Goal: Browse casually: Explore the website without a specific task or goal

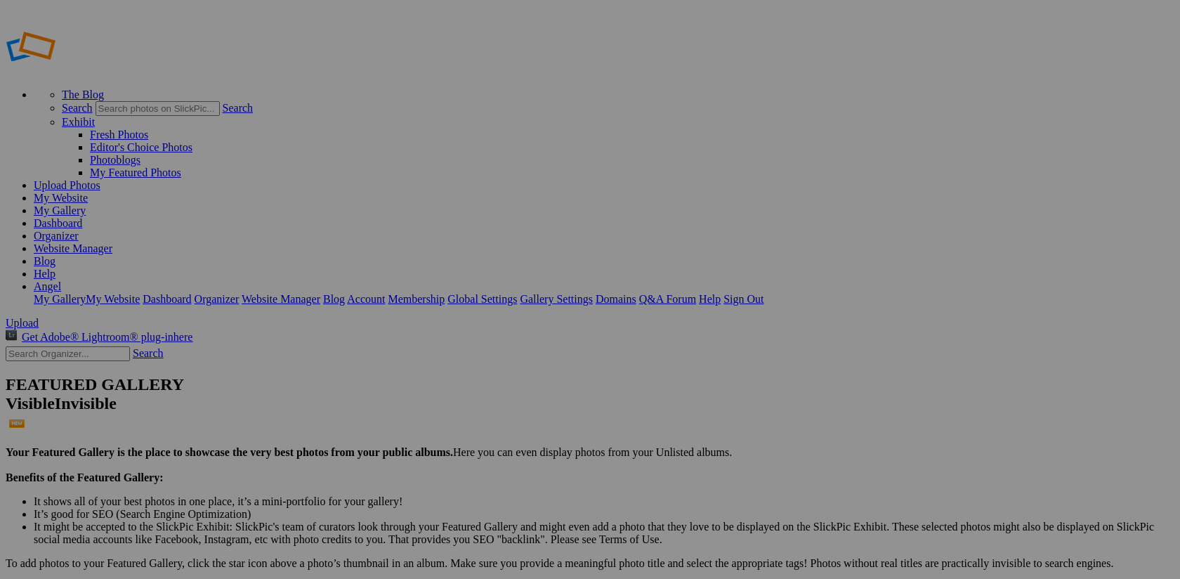
scroll to position [29, 0]
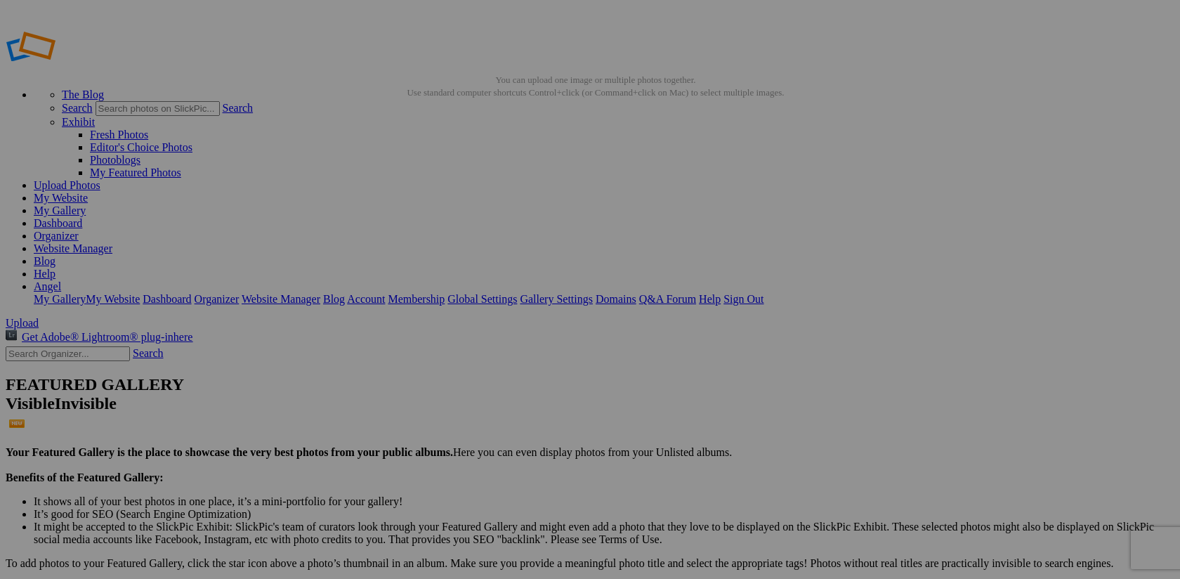
click at [79, 230] on link "Organizer" at bounding box center [56, 236] width 45 height 12
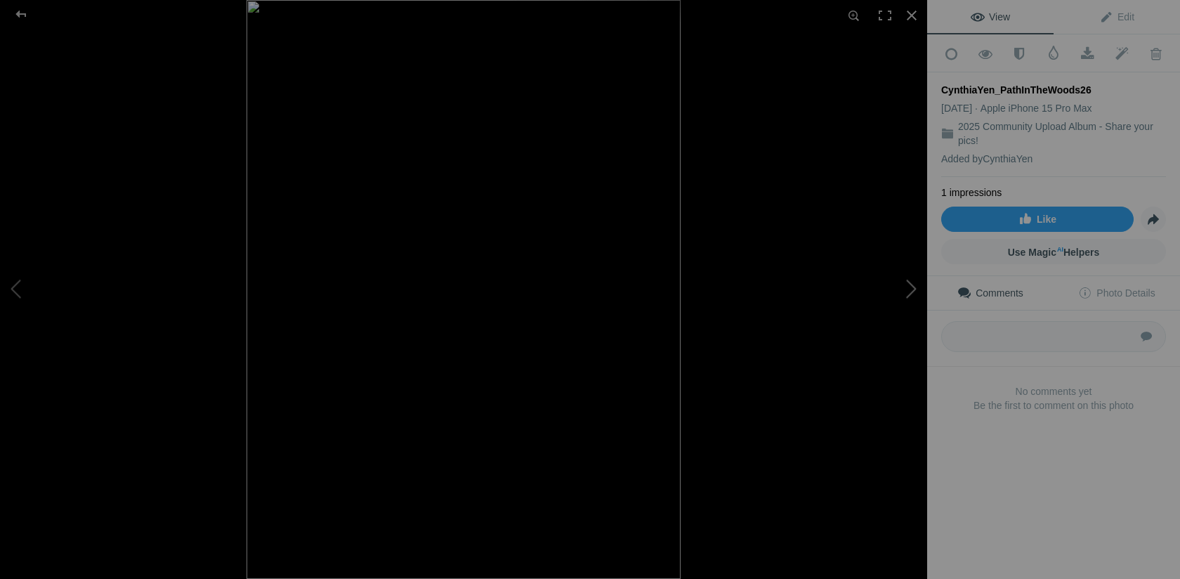
click at [912, 290] on button at bounding box center [874, 289] width 105 height 209
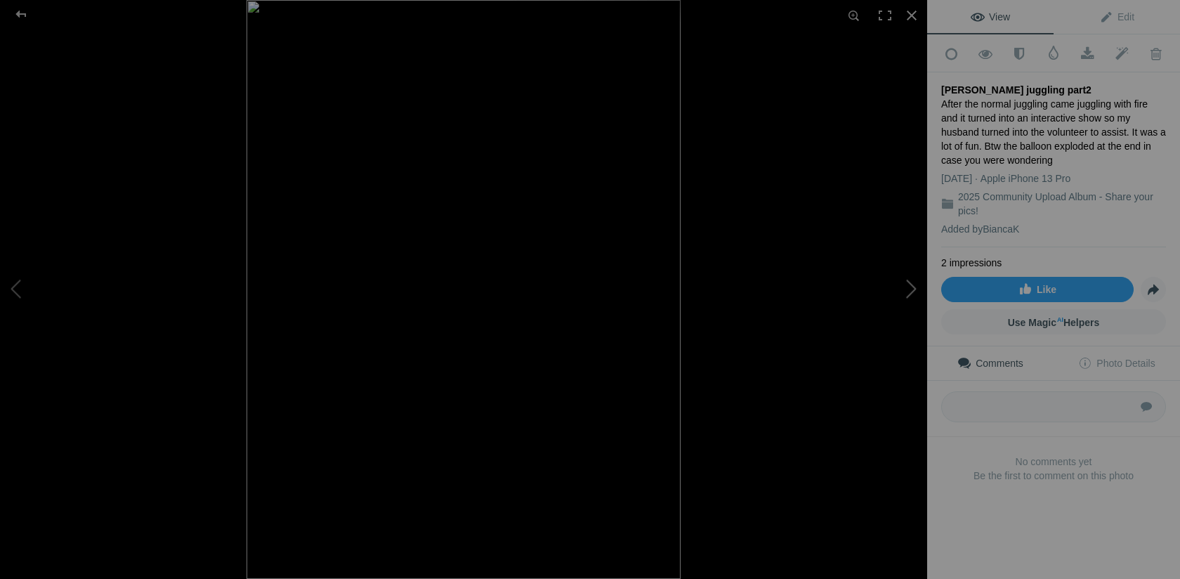
click at [911, 289] on button at bounding box center [874, 289] width 105 height 209
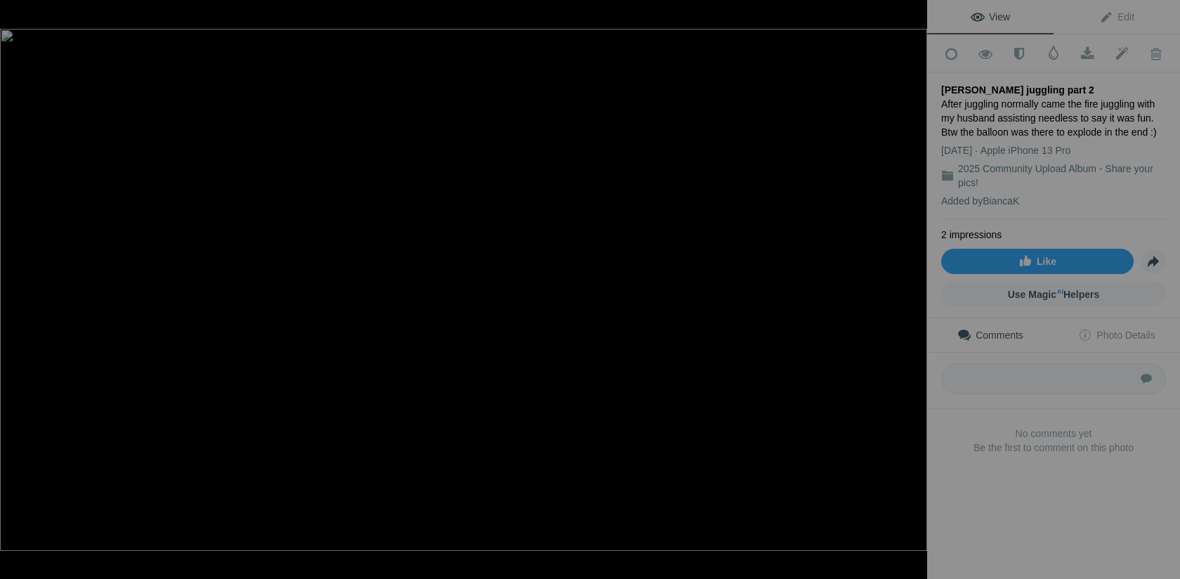
click at [913, 287] on button at bounding box center [874, 289] width 105 height 209
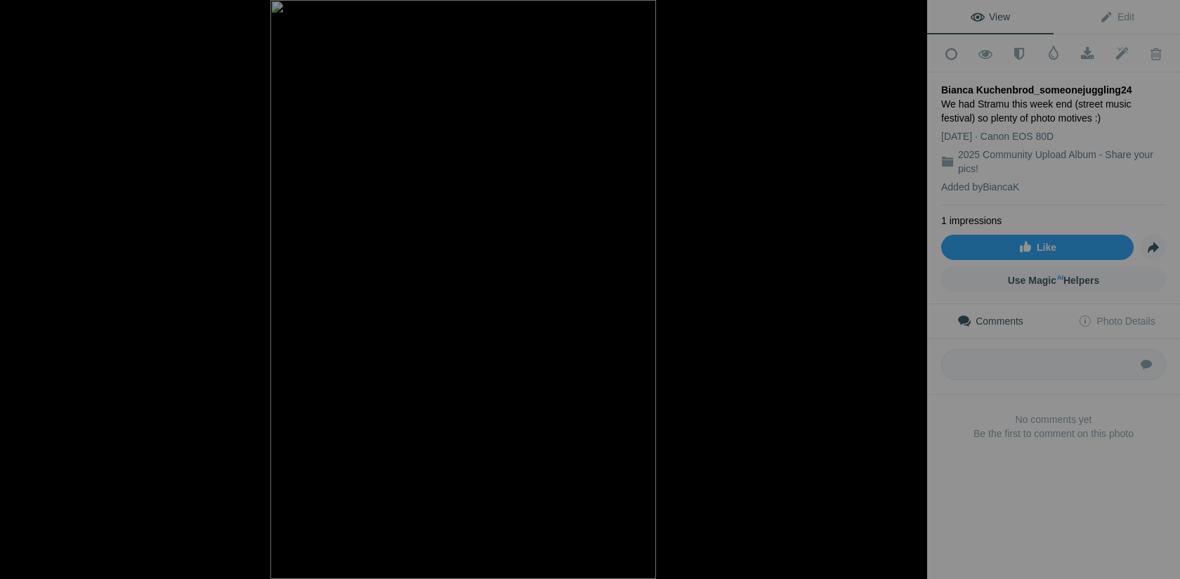
click at [913, 287] on button at bounding box center [874, 289] width 105 height 209
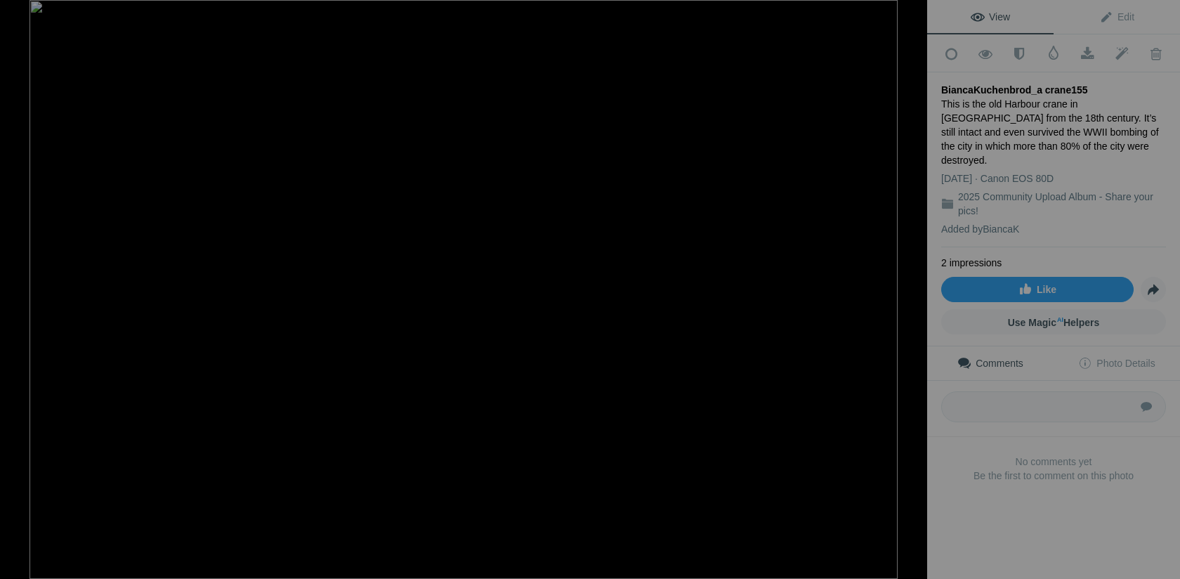
click at [913, 287] on button at bounding box center [874, 289] width 105 height 209
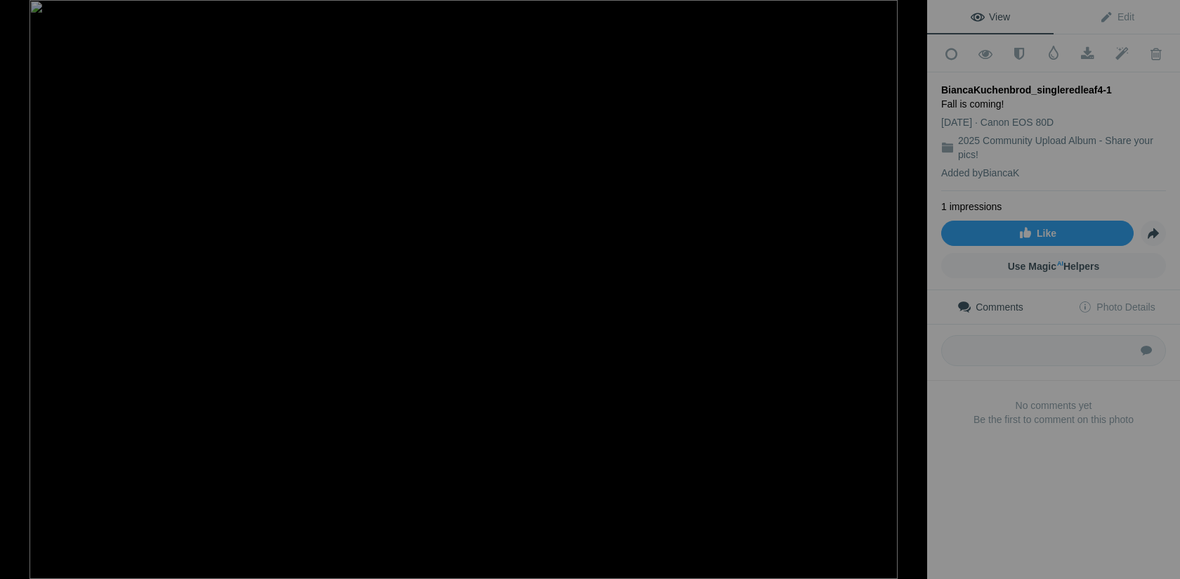
click at [913, 287] on button at bounding box center [874, 289] width 105 height 209
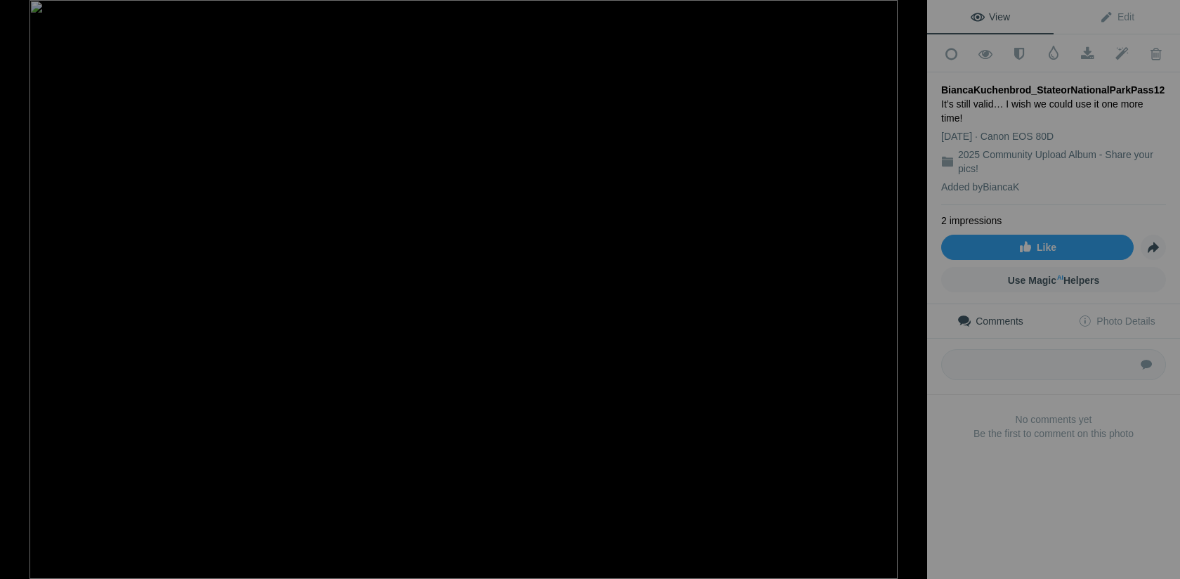
click at [913, 287] on button at bounding box center [874, 289] width 105 height 209
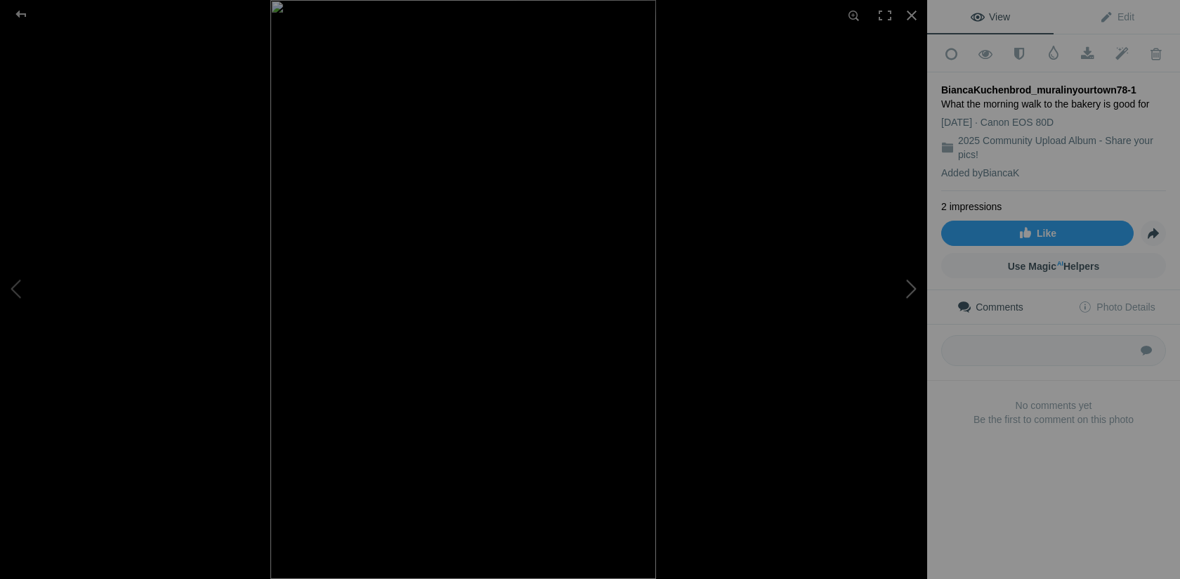
click at [913, 287] on button at bounding box center [874, 289] width 105 height 209
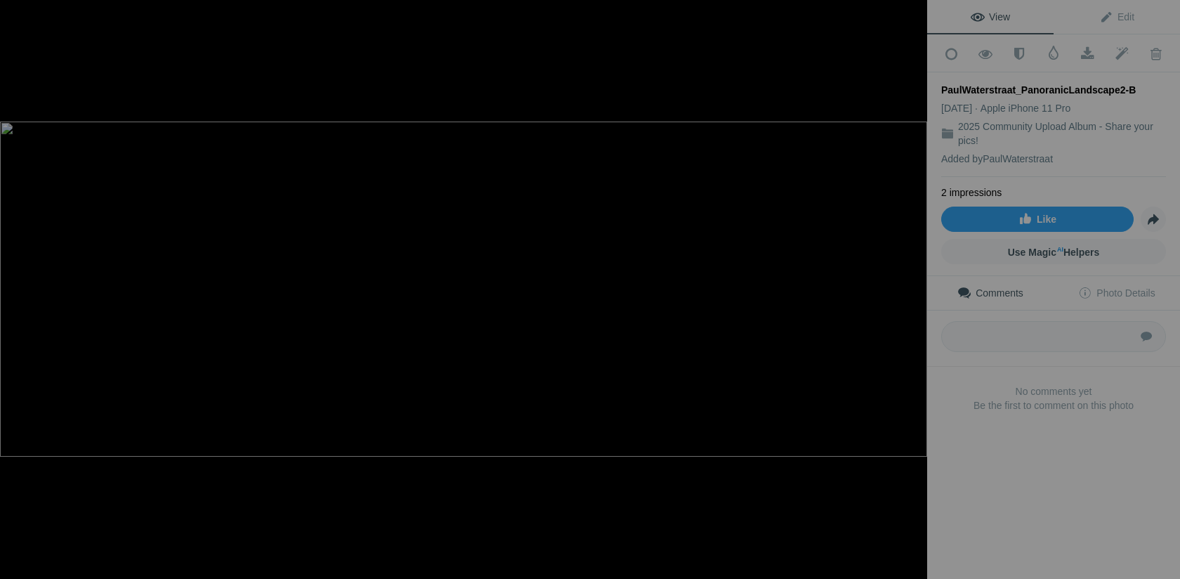
click at [913, 287] on button at bounding box center [874, 289] width 105 height 209
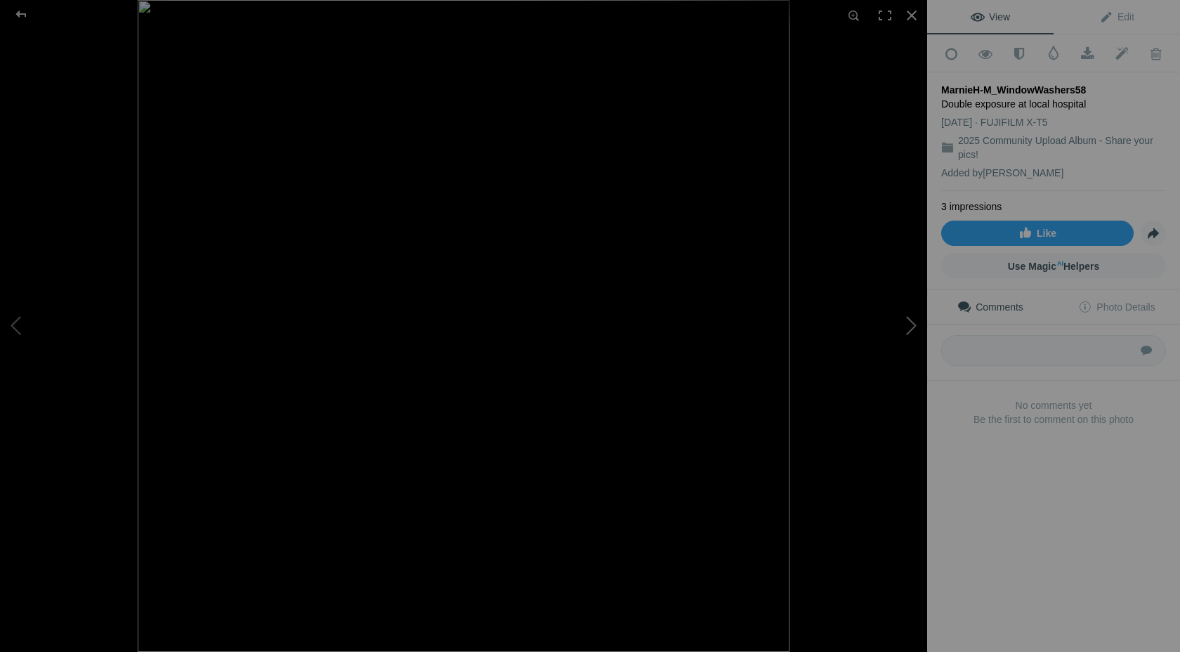
click at [911, 329] on button at bounding box center [874, 326] width 105 height 235
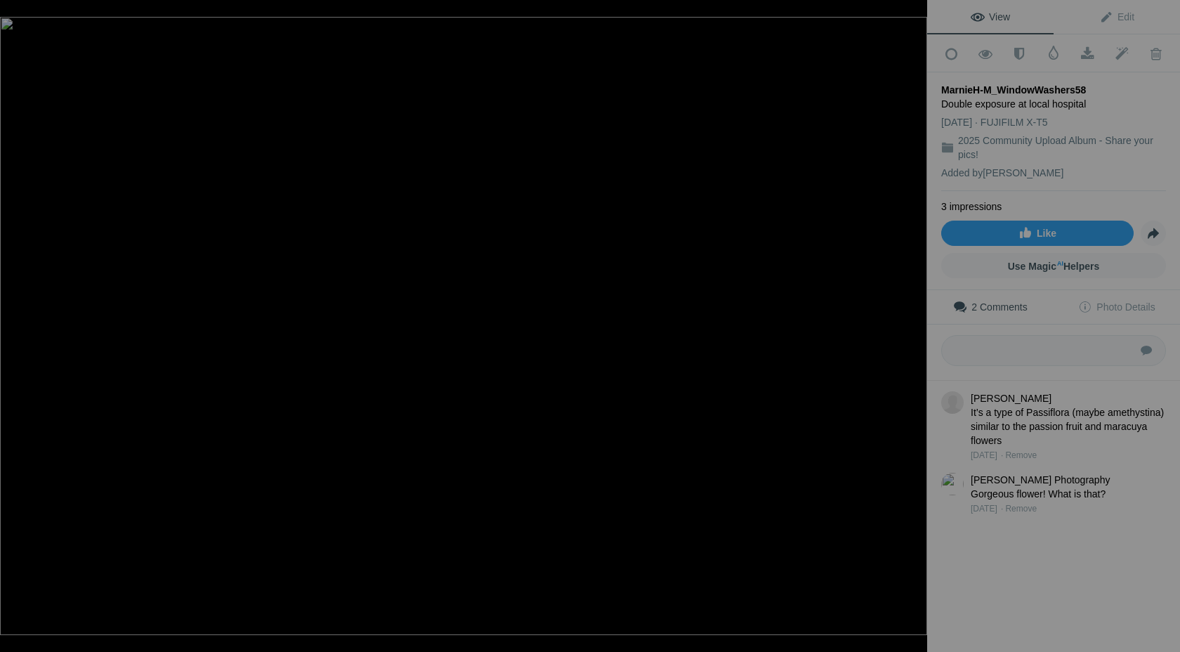
click at [911, 329] on button at bounding box center [874, 326] width 105 height 235
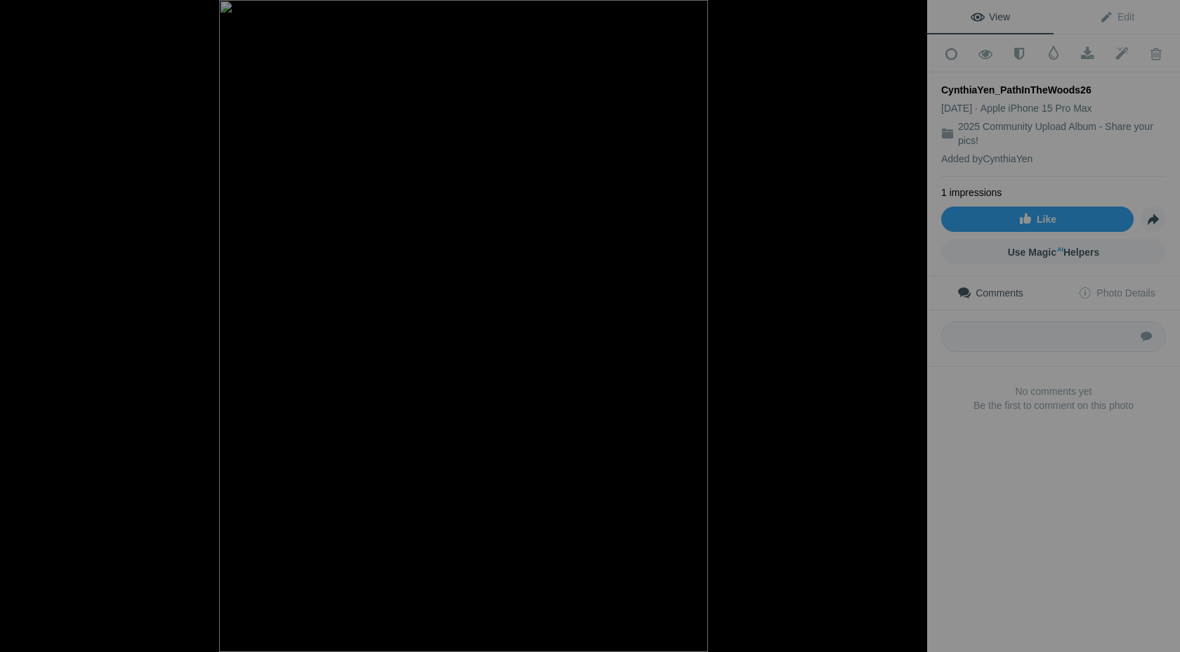
click at [911, 329] on button at bounding box center [874, 326] width 105 height 235
